Goal: Navigation & Orientation: Find specific page/section

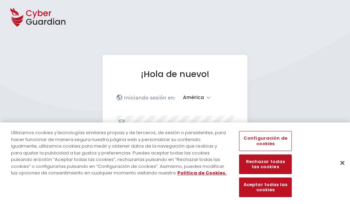
select select "América"
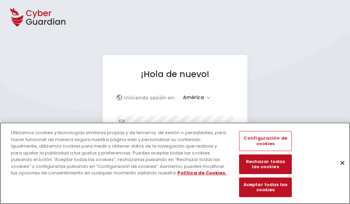
scroll to position [90, 0]
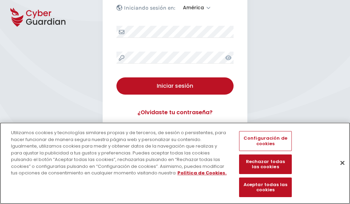
click at [339, 170] on button "Cerrar" at bounding box center [342, 162] width 15 height 15
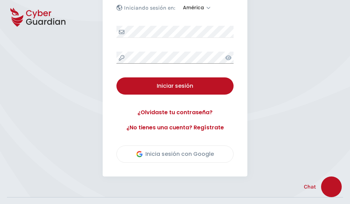
scroll to position [156, 0]
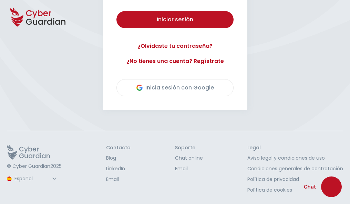
click at [116, 11] on button "Iniciar sesión" at bounding box center [174, 19] width 117 height 17
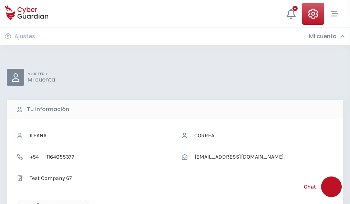
click at [36, 204] on icon "button" at bounding box center [36, 206] width 6 height 6
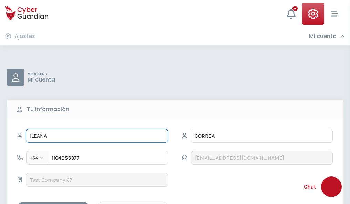
click at [97, 136] on input "ILEANA" at bounding box center [97, 136] width 142 height 14
type input "I"
type input "Paula"
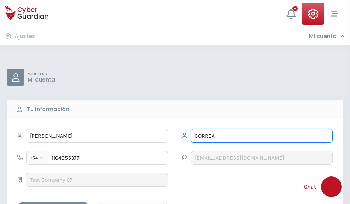
click at [262, 136] on input "CORREA" at bounding box center [262, 136] width 142 height 14
type input "C"
type input "Ferrández"
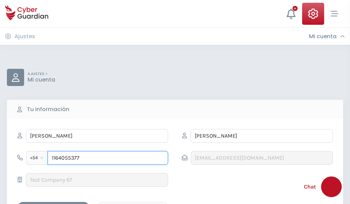
click at [108, 158] on input "1164055377" at bounding box center [108, 158] width 121 height 14
type input "1"
type input "4928822668"
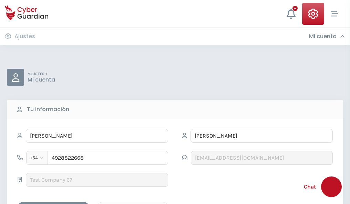
click at [133, 204] on div "Cancelar" at bounding box center [132, 208] width 61 height 9
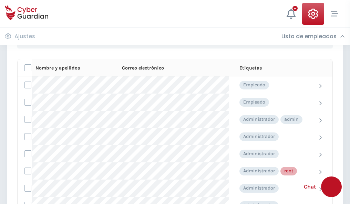
scroll to position [347, 0]
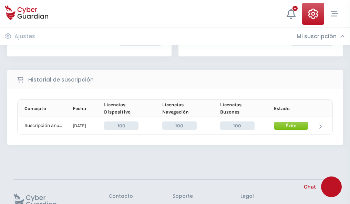
scroll to position [175, 0]
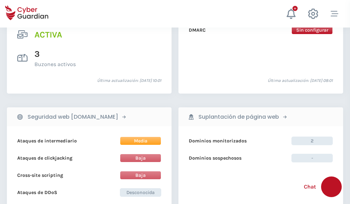
scroll to position [700, 0]
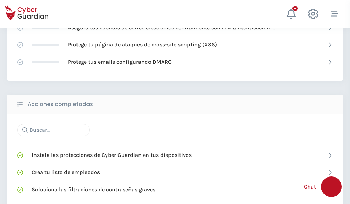
scroll to position [459, 0]
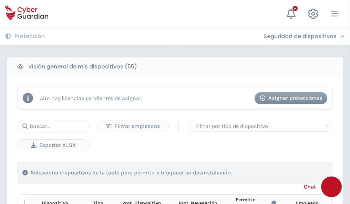
scroll to position [609, 0]
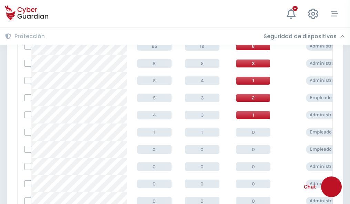
scroll to position [347, 0]
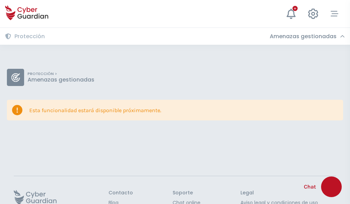
scroll to position [45, 0]
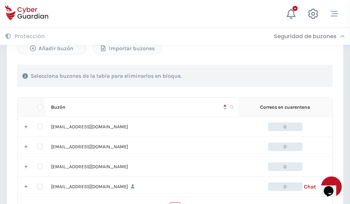
scroll to position [339, 0]
